Goal: Task Accomplishment & Management: Use online tool/utility

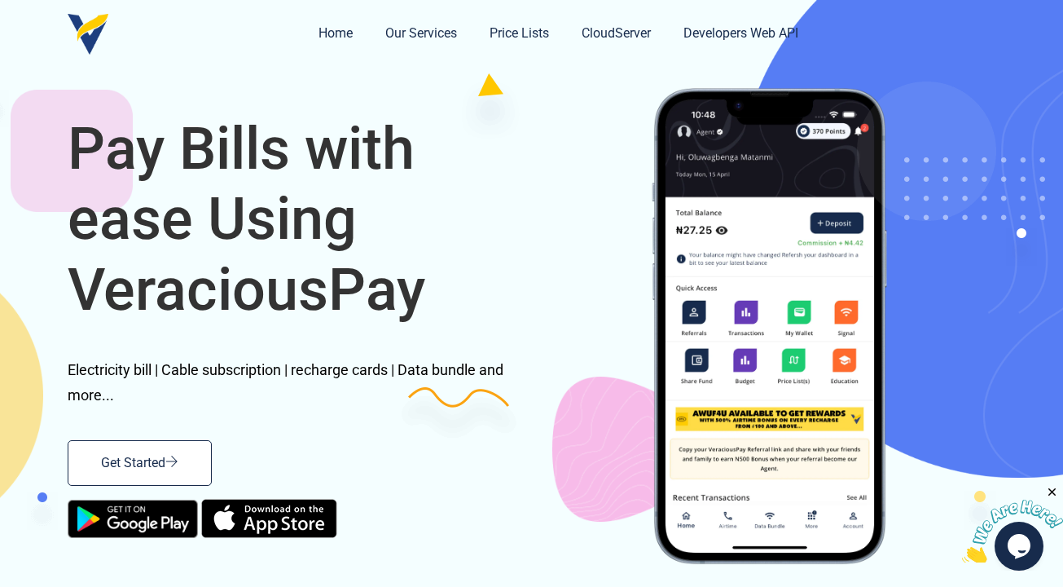
click at [90, 469] on link "Get Started" at bounding box center [140, 463] width 144 height 46
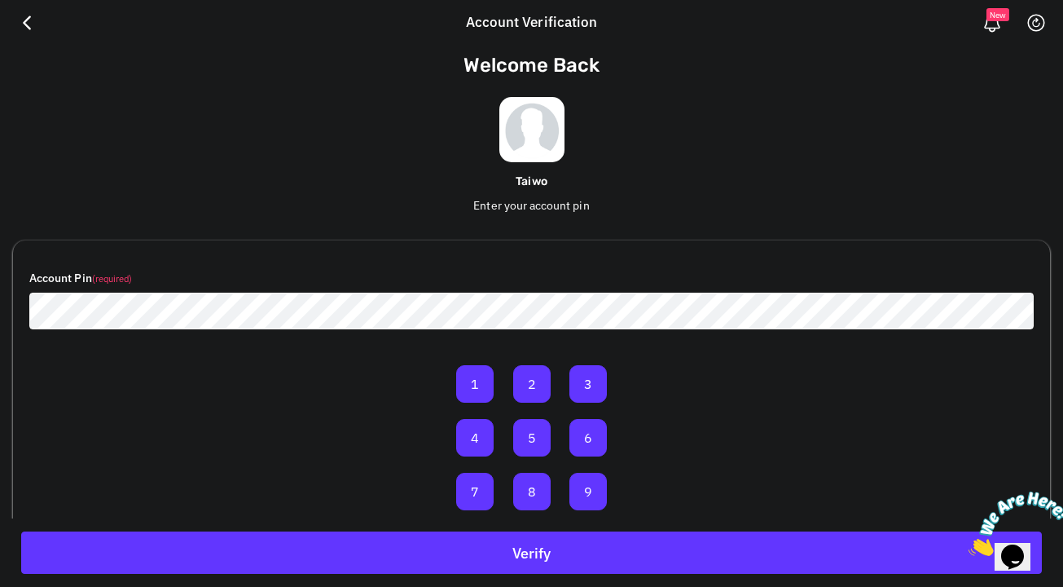
scroll to position [95, 0]
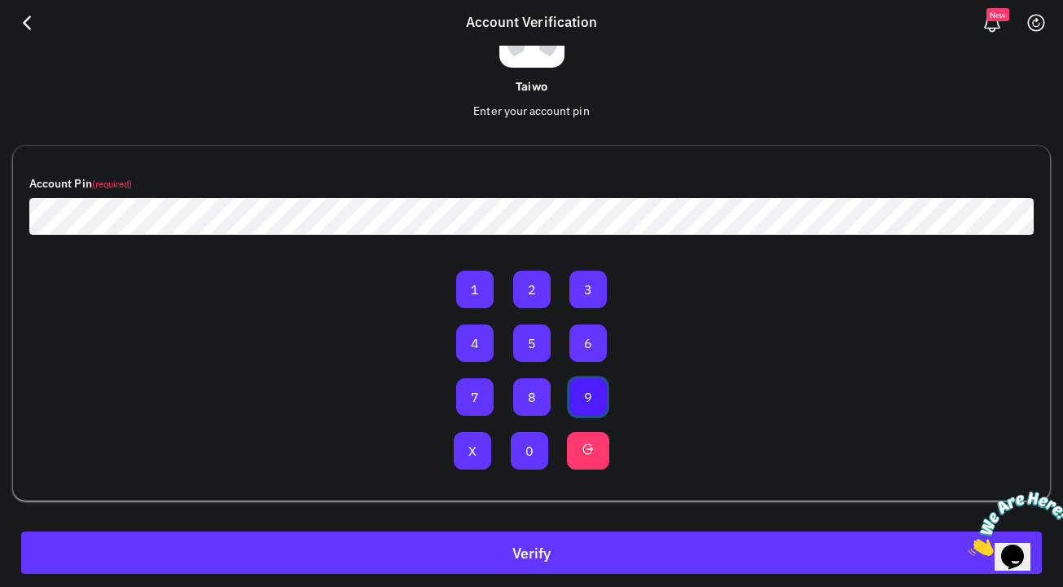
click at [579, 389] on button "9" at bounding box center [588, 396] width 37 height 37
click at [523, 435] on button "0" at bounding box center [529, 450] width 37 height 37
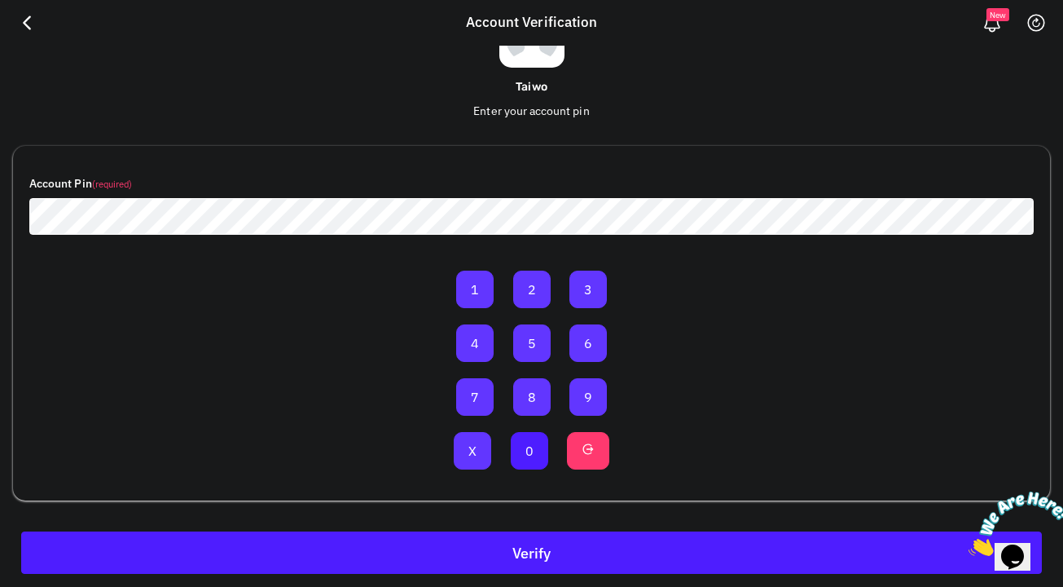
click at [554, 549] on button "Verify" at bounding box center [531, 552] width 1021 height 42
